Goal: Task Accomplishment & Management: Complete application form

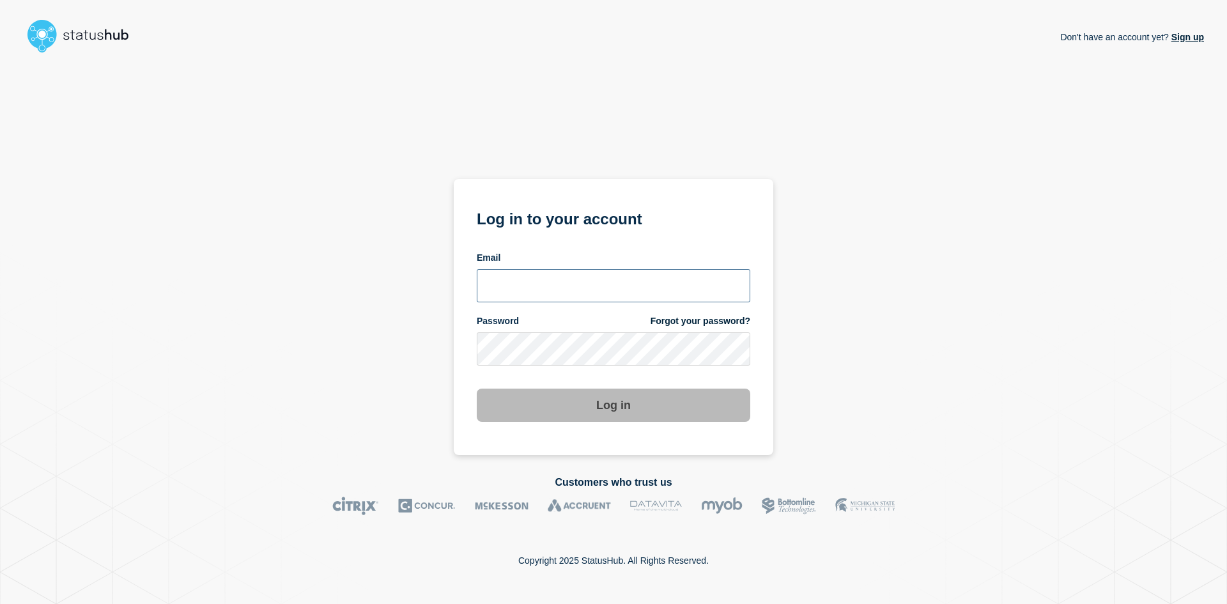
click at [523, 278] on input "email input" at bounding box center [614, 285] width 274 height 33
type input "[DATE][EMAIL_ADDRESS][DOMAIN_NAME]"
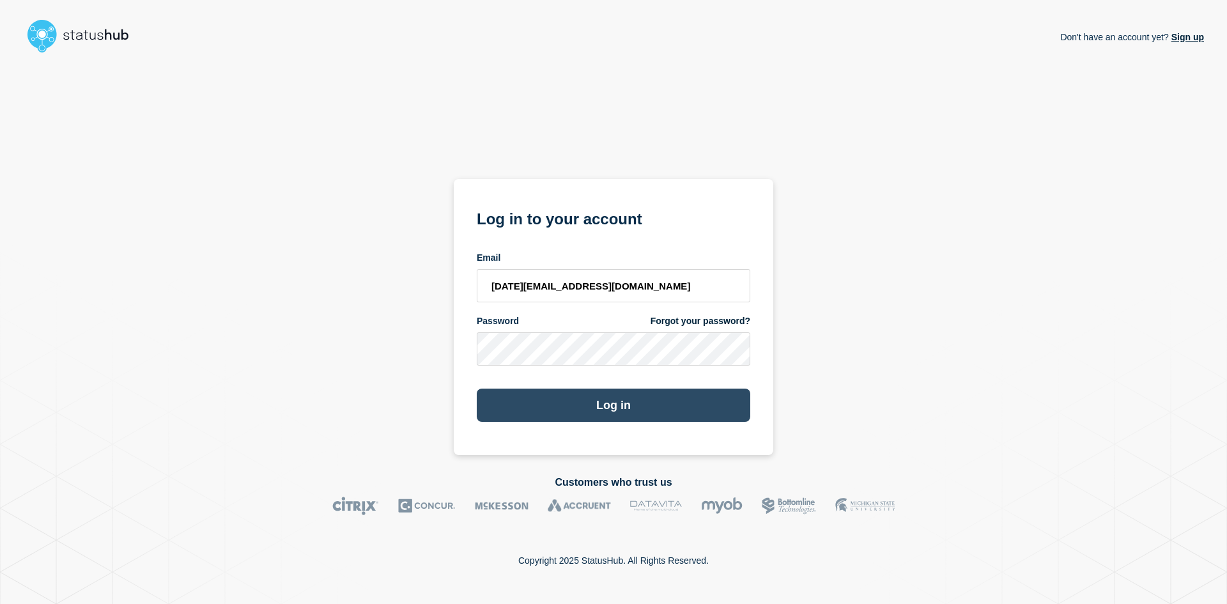
click at [585, 412] on button "Log in" at bounding box center [614, 405] width 274 height 33
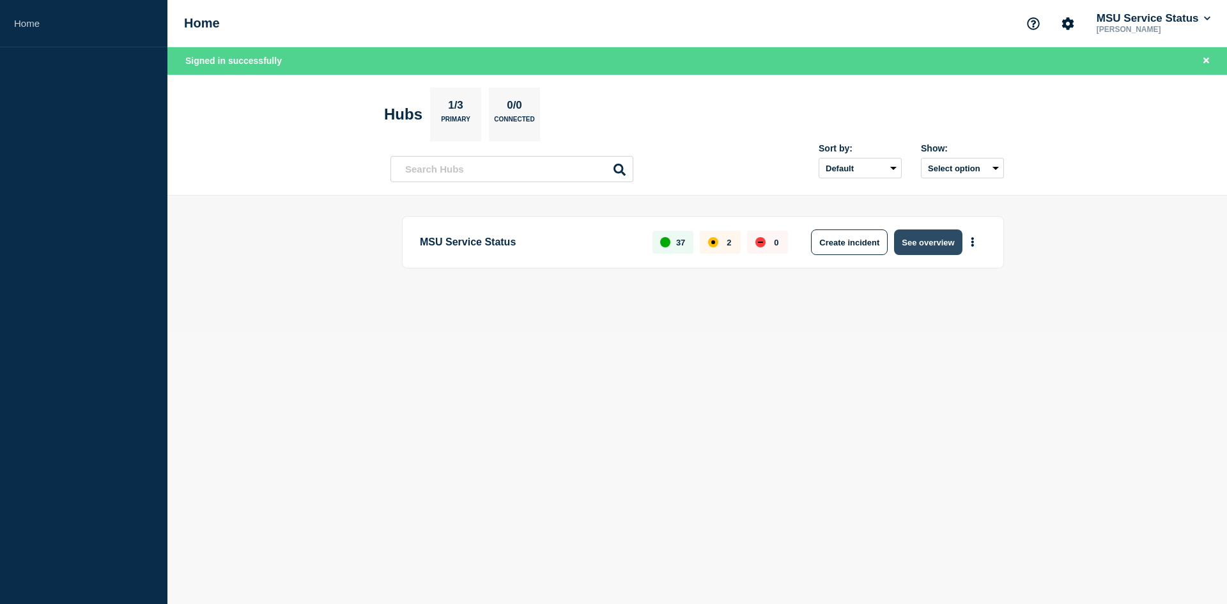
click at [923, 233] on button "See overview" at bounding box center [928, 242] width 68 height 26
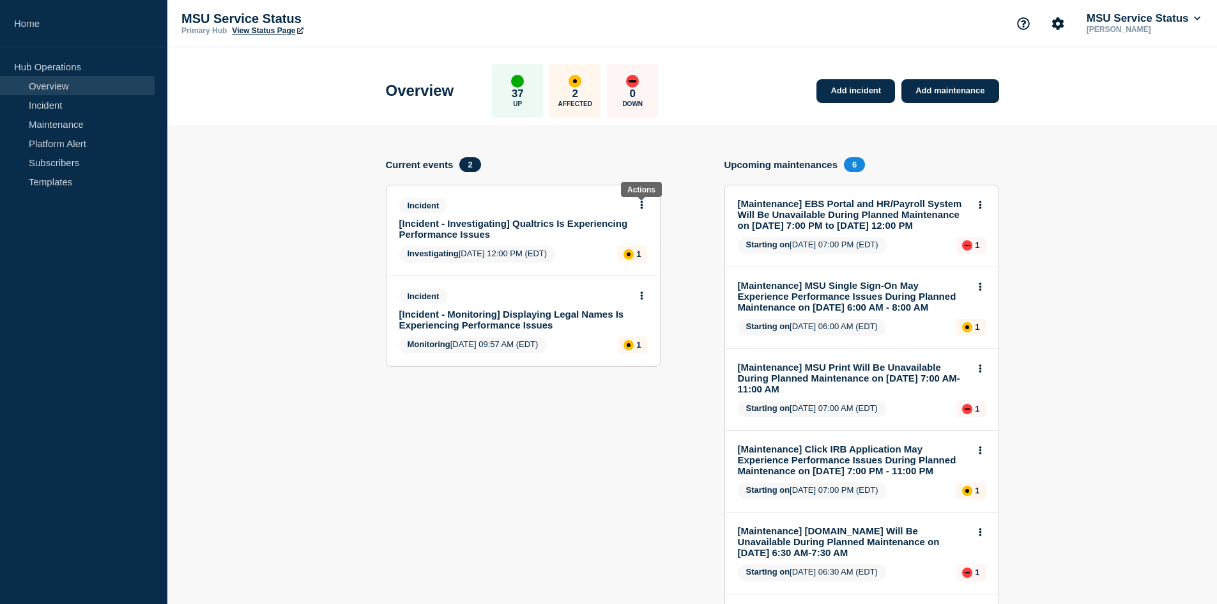
click at [640, 210] on button at bounding box center [641, 205] width 11 height 11
click at [635, 252] on link "Update incident" at bounding box center [641, 252] width 62 height 10
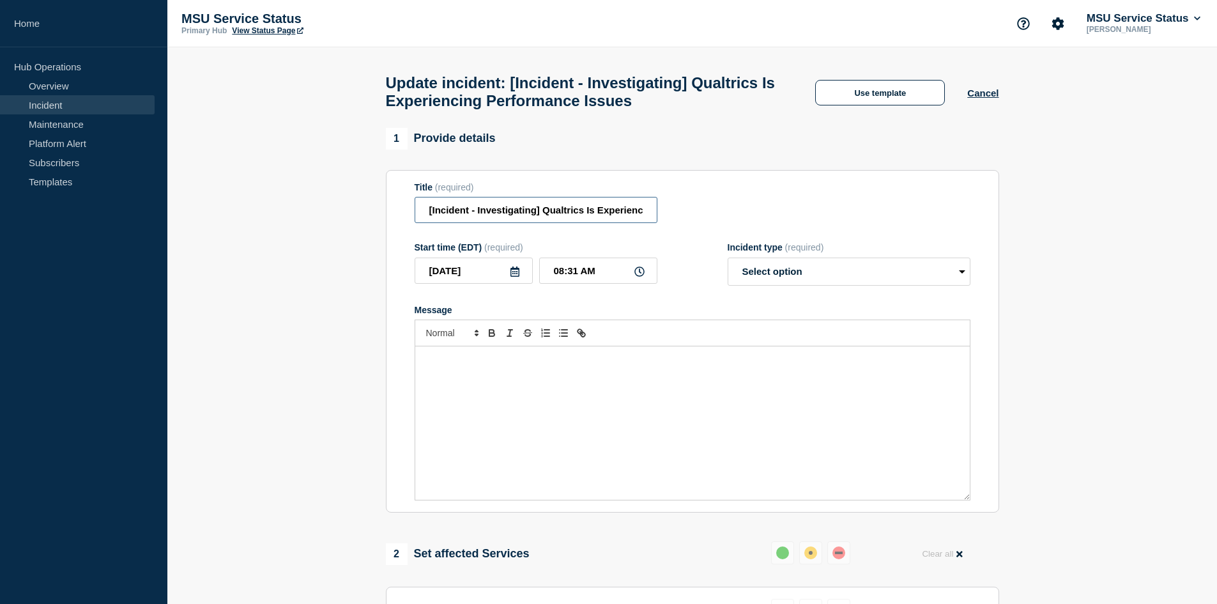
drag, startPoint x: 482, startPoint y: 216, endPoint x: 537, endPoint y: 217, distance: 55.0
click at [537, 217] on input "[Incident - Investigating] Qualtrics Is Experiencing Performance Issues" at bounding box center [536, 210] width 243 height 26
type input "[Incident - Resolved] Qualtrics Is Experiencing Performance Issues"
click at [481, 282] on input "[DATE]" at bounding box center [474, 271] width 118 height 26
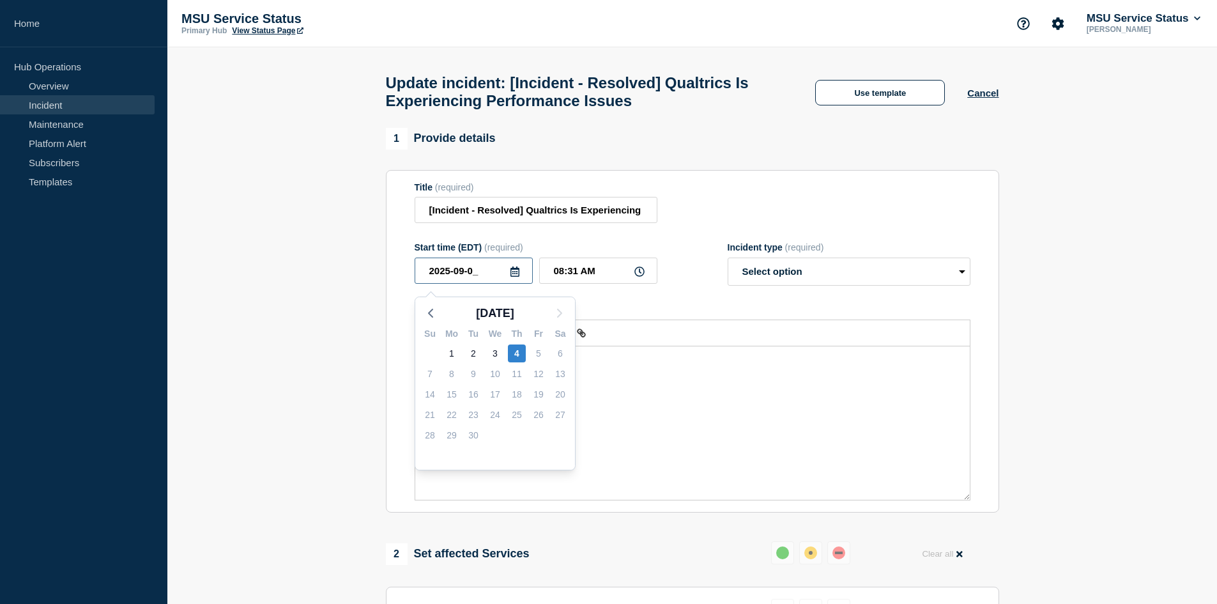
type input "[DATE]"
click at [590, 283] on input "08:31 AM" at bounding box center [598, 271] width 118 height 26
click at [566, 275] on input "08:31 AM" at bounding box center [598, 271] width 118 height 26
type input "04:30 PM"
click at [823, 277] on select "Select option Investigating Identified Monitoring Resolved" at bounding box center [849, 272] width 243 height 28
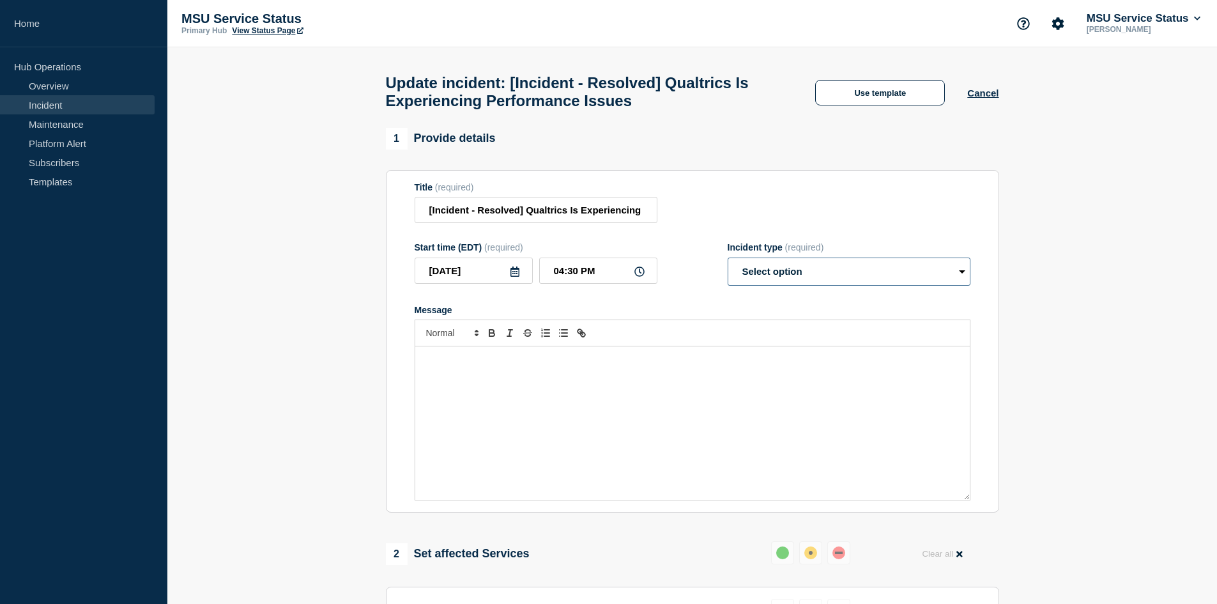
select select "resolved"
click at [728, 263] on select "Select option Investigating Identified Monitoring Resolved" at bounding box center [849, 272] width 243 height 28
click at [764, 382] on div "Message" at bounding box center [692, 422] width 555 height 153
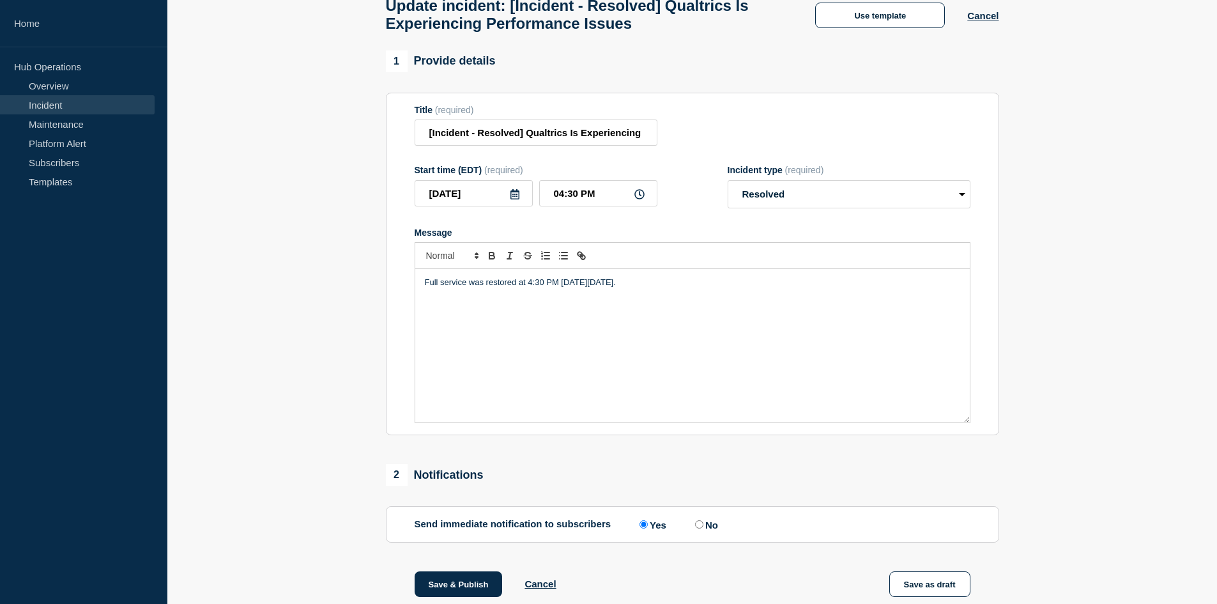
scroll to position [235, 0]
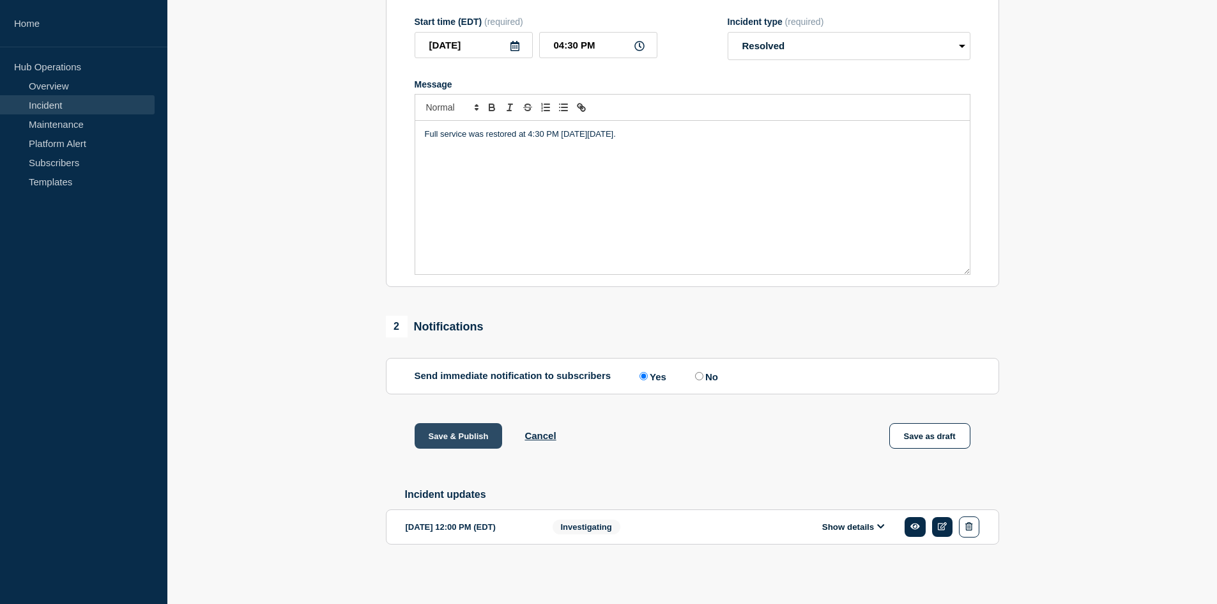
click at [461, 424] on button "Save & Publish" at bounding box center [459, 436] width 88 height 26
